Goal: Information Seeking & Learning: Learn about a topic

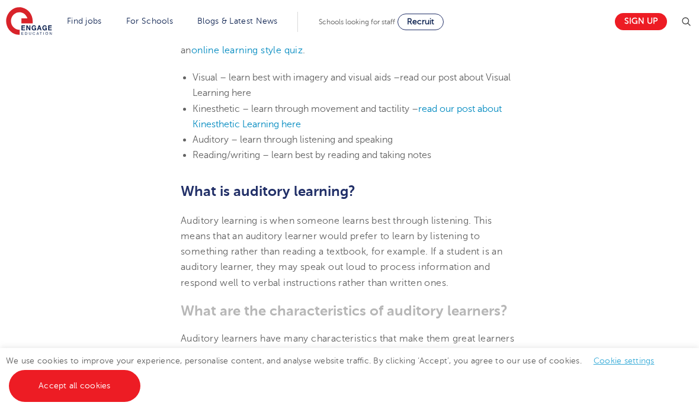
scroll to position [651, 0]
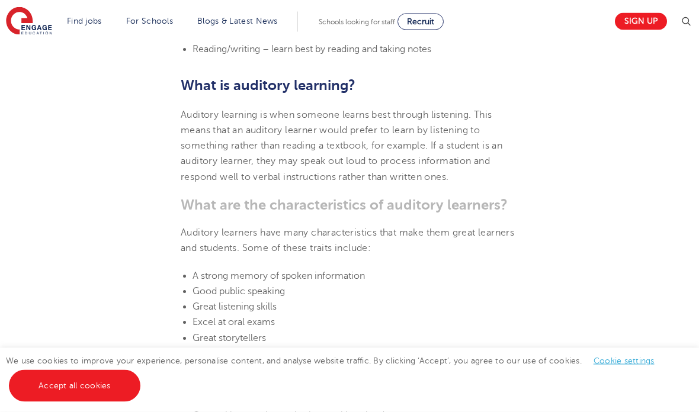
scroll to position [752, 0]
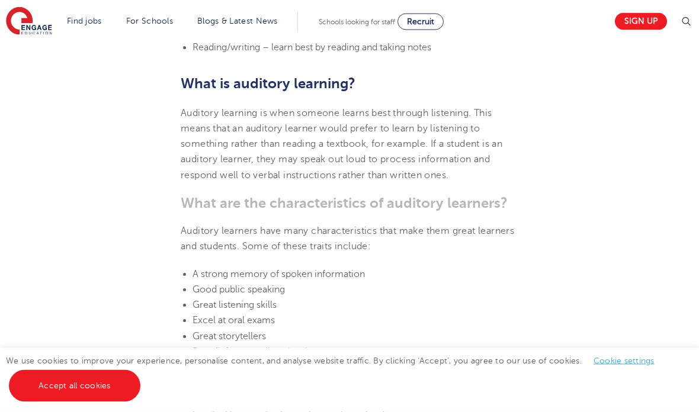
click at [420, 345] on li "Great storytellers" at bounding box center [356, 336] width 326 height 15
click at [482, 412] on div "We use cookies to improve your experience, personalise content, and analyse web…" at bounding box center [349, 380] width 699 height 64
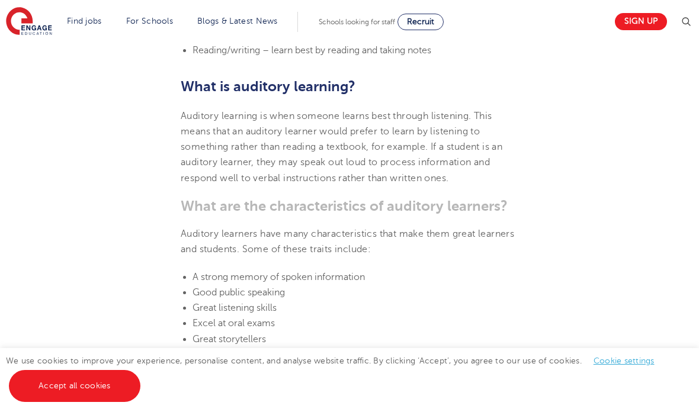
click at [452, 412] on div "We use cookies to improve your experience, personalise content, and analyse web…" at bounding box center [349, 380] width 699 height 64
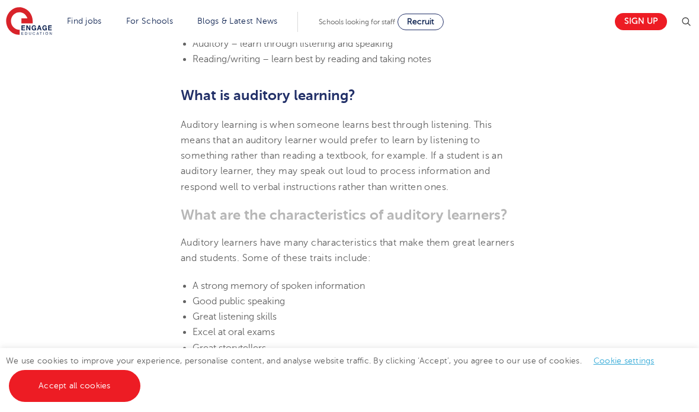
click at [373, 412] on div "We use cookies to improve your experience, personalise content, and analyse web…" at bounding box center [349, 380] width 699 height 64
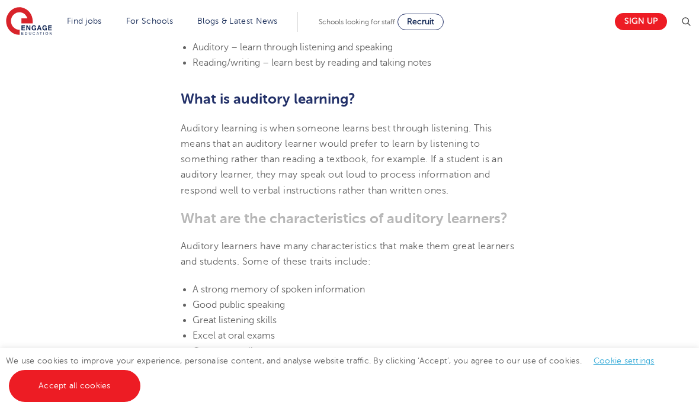
click at [373, 412] on div "We use cookies to improve your experience, personalise content, and analyse web…" at bounding box center [349, 380] width 699 height 64
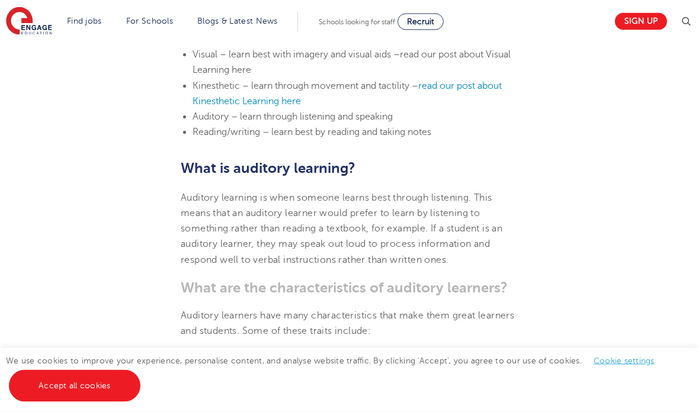
scroll to position [670, 0]
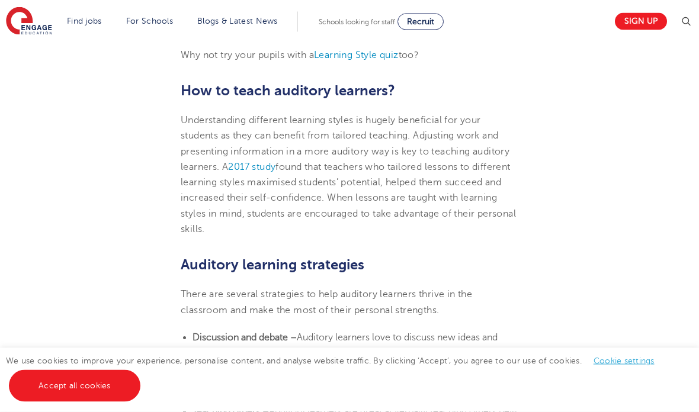
scroll to position [2211, 0]
